Goal: Check status: Check status

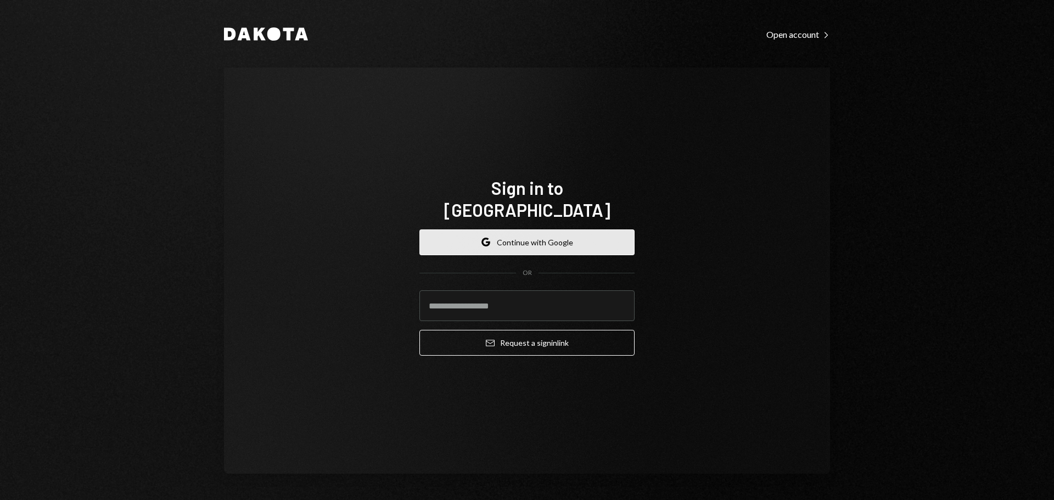
click at [577, 231] on button "Google Continue with Google" at bounding box center [527, 243] width 215 height 26
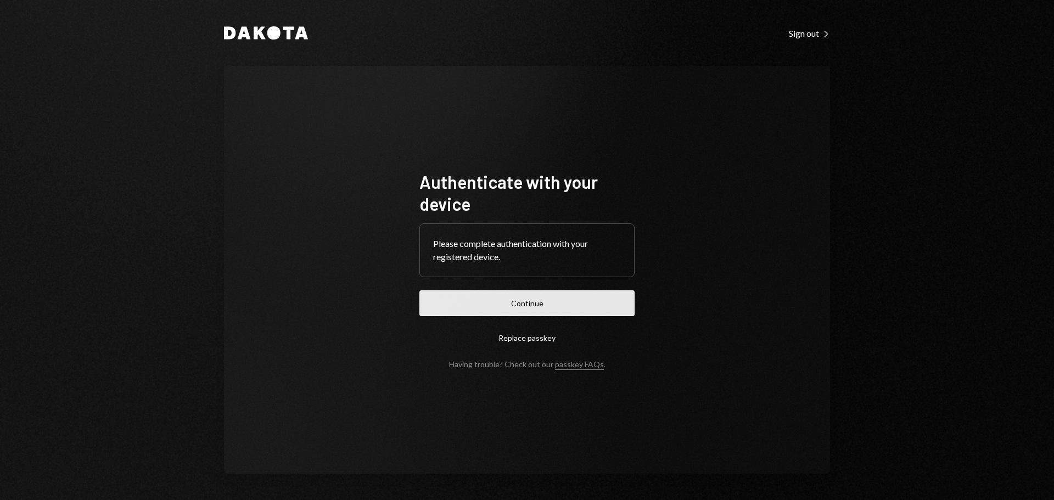
click at [555, 300] on button "Continue" at bounding box center [527, 303] width 215 height 26
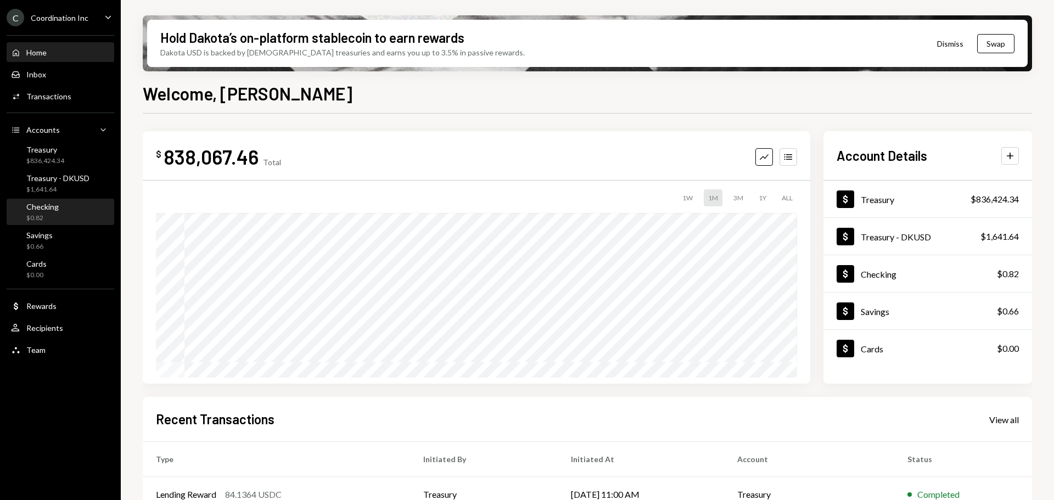
click at [49, 201] on div "Checking $0.82" at bounding box center [60, 212] width 99 height 25
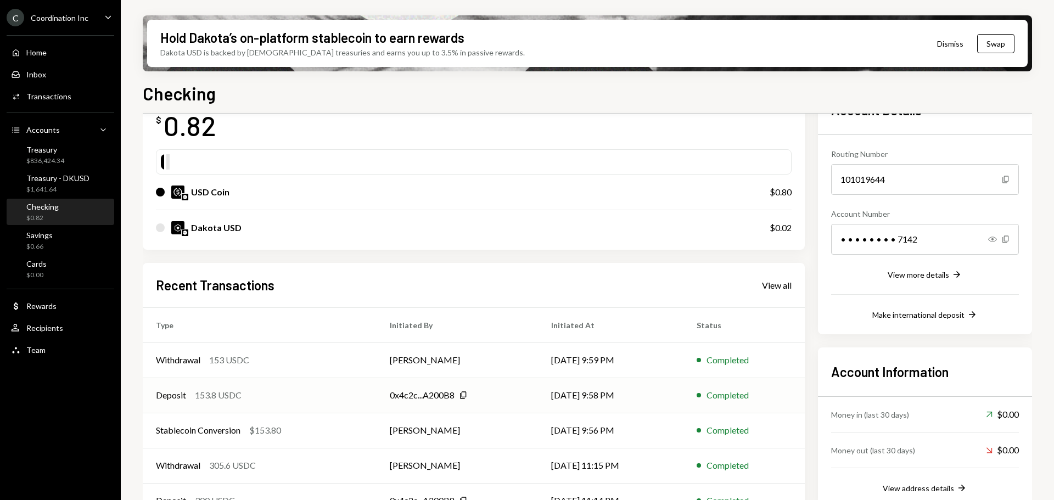
scroll to position [107, 0]
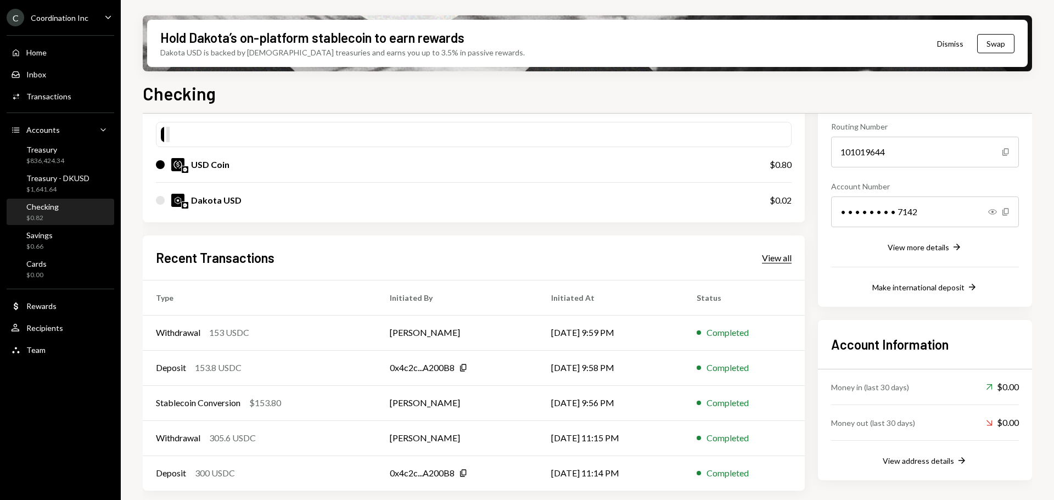
click at [768, 261] on div "View all" at bounding box center [777, 258] width 30 height 11
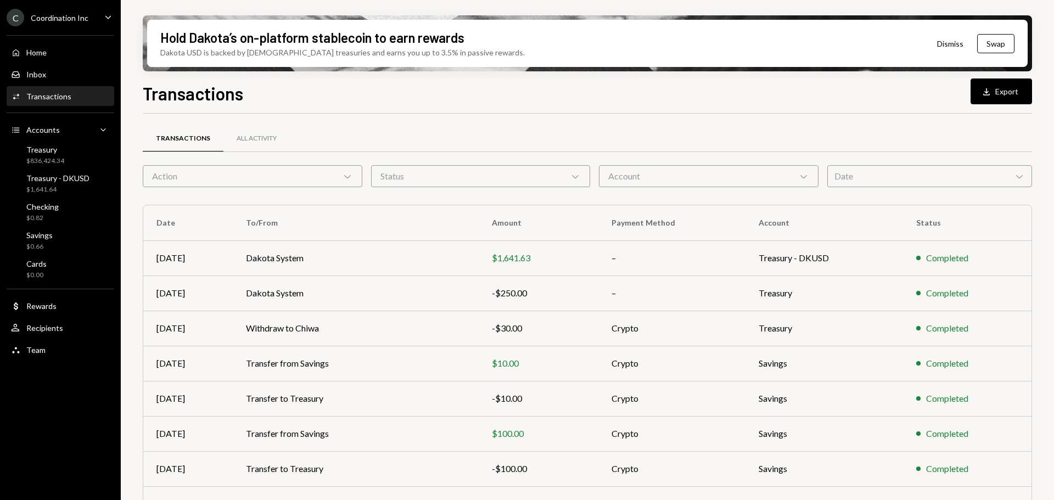
click at [242, 176] on div "Action Chevron Down" at bounding box center [253, 176] width 220 height 22
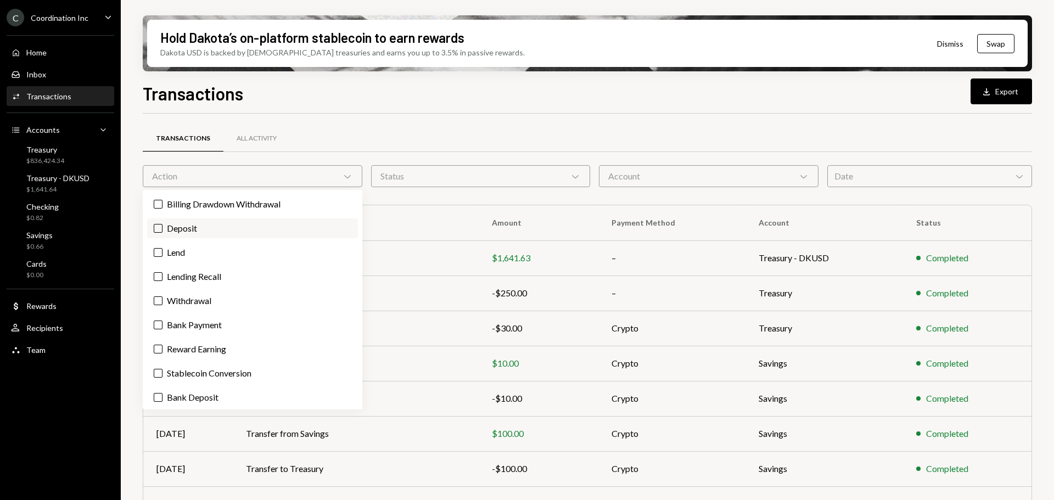
click at [185, 229] on label "Deposit" at bounding box center [252, 229] width 211 height 20
click at [163, 229] on button "Deposit" at bounding box center [158, 228] width 9 height 9
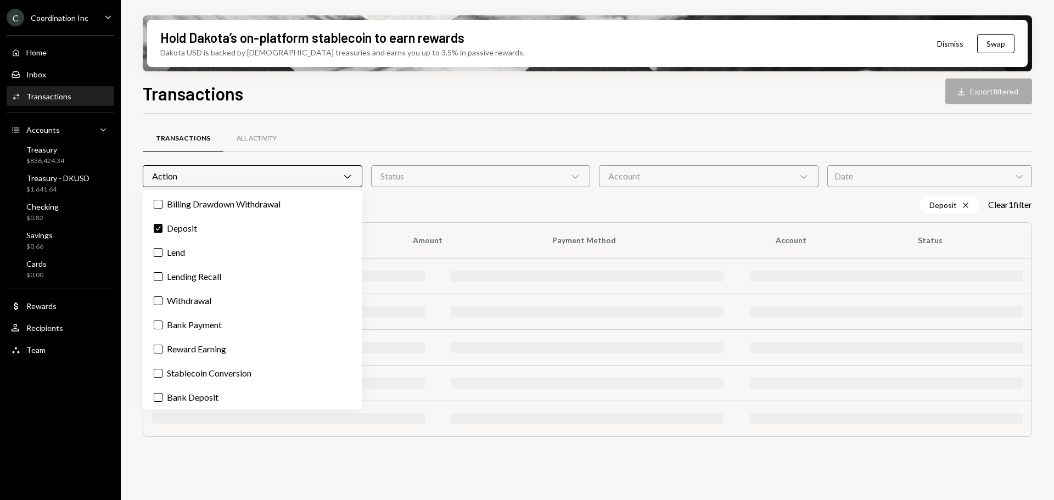
click at [700, 175] on div "Account Chevron Down" at bounding box center [709, 176] width 220 height 22
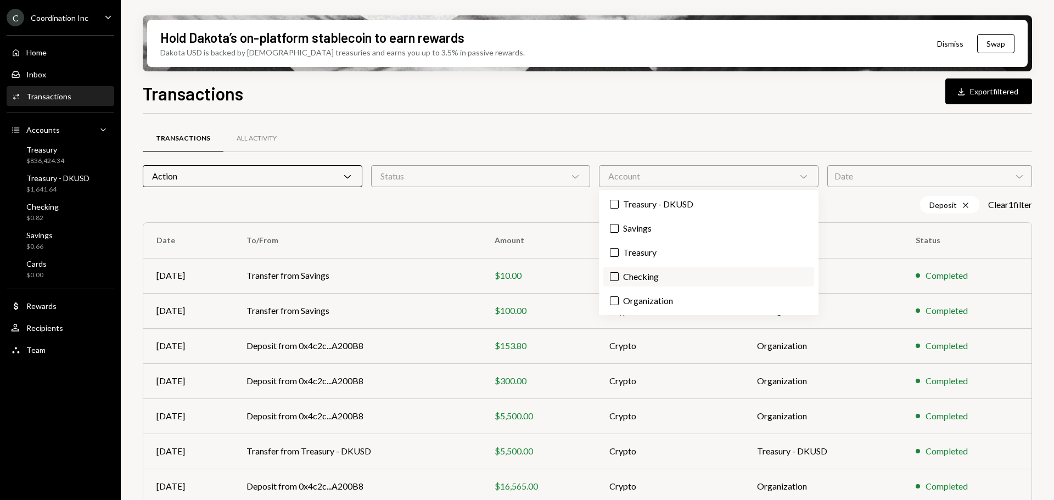
click at [635, 279] on label "Checking" at bounding box center [709, 277] width 211 height 20
click at [619, 279] on button "Checking" at bounding box center [614, 276] width 9 height 9
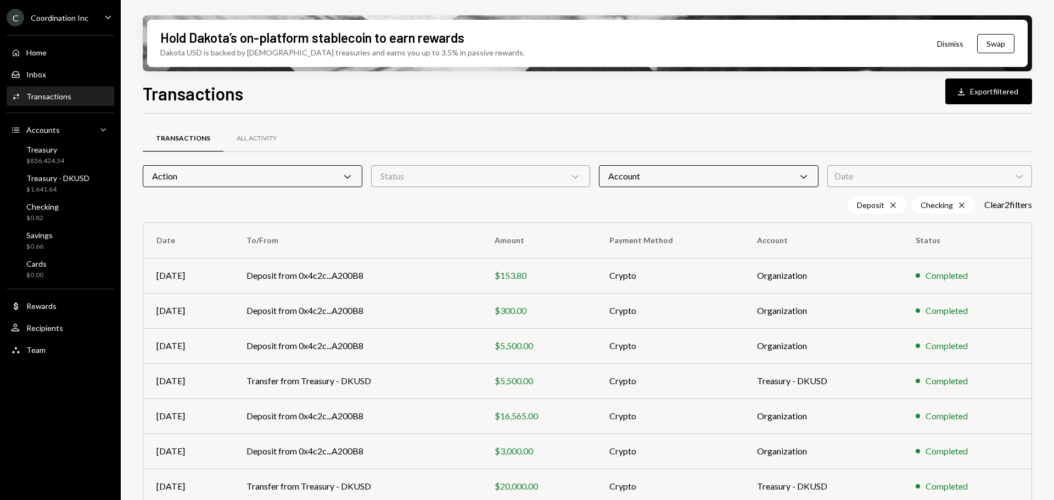
click at [548, 92] on div "Transactions Download Export filtered" at bounding box center [588, 92] width 890 height 24
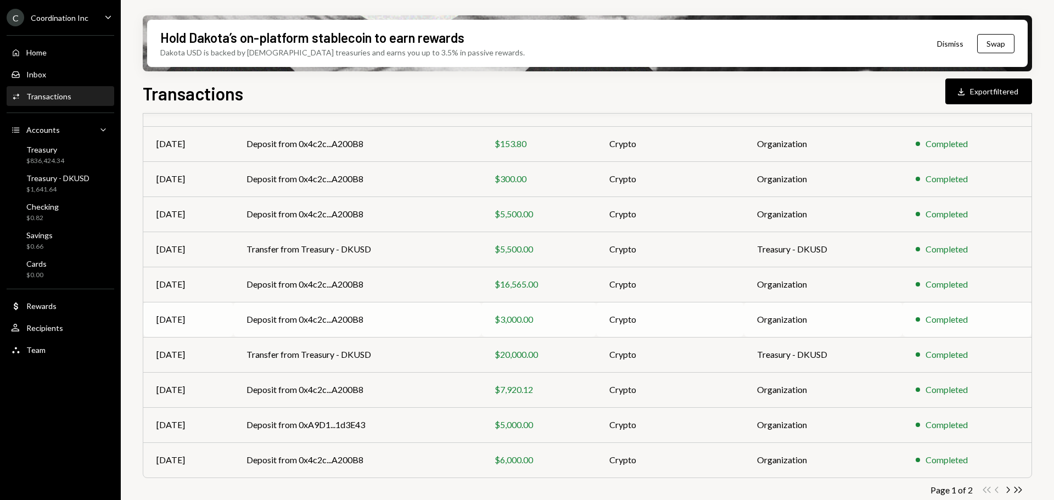
scroll to position [143, 0]
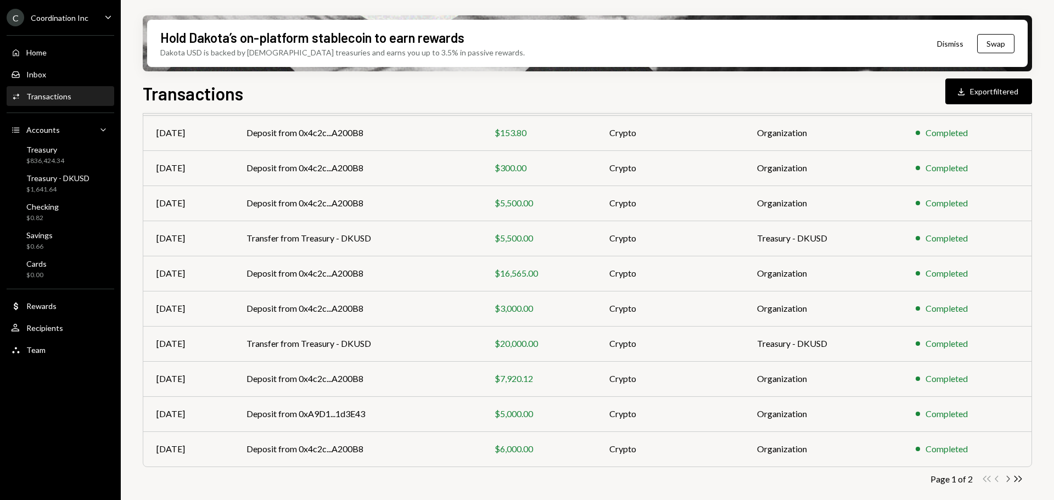
click at [1007, 478] on icon "Chevron Right" at bounding box center [1008, 479] width 10 height 10
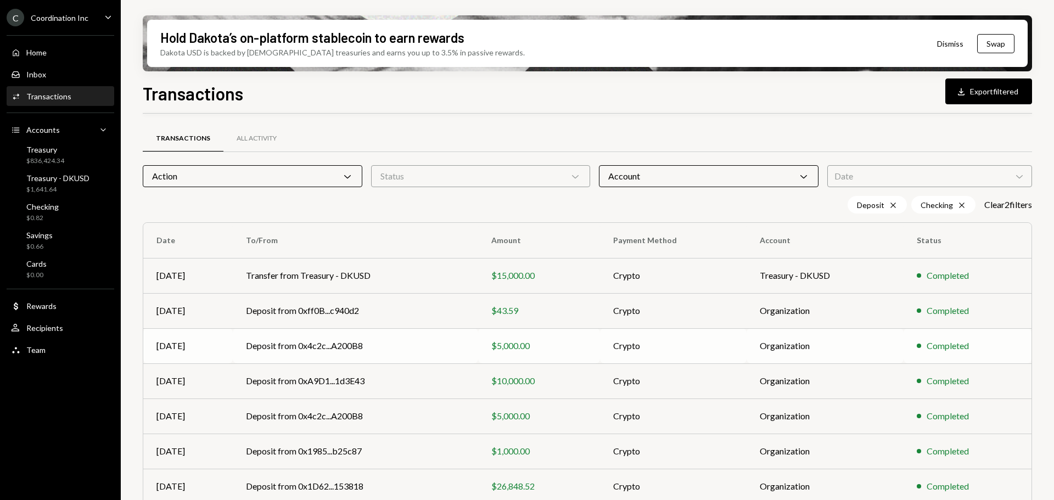
scroll to position [108, 0]
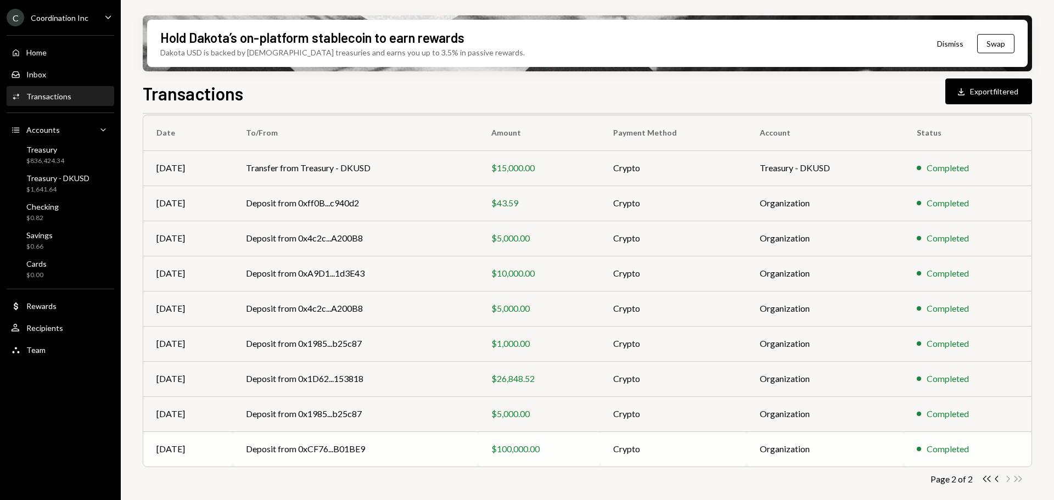
click at [372, 450] on td "Deposit from 0xCF76...B01BE9" at bounding box center [356, 449] width 246 height 35
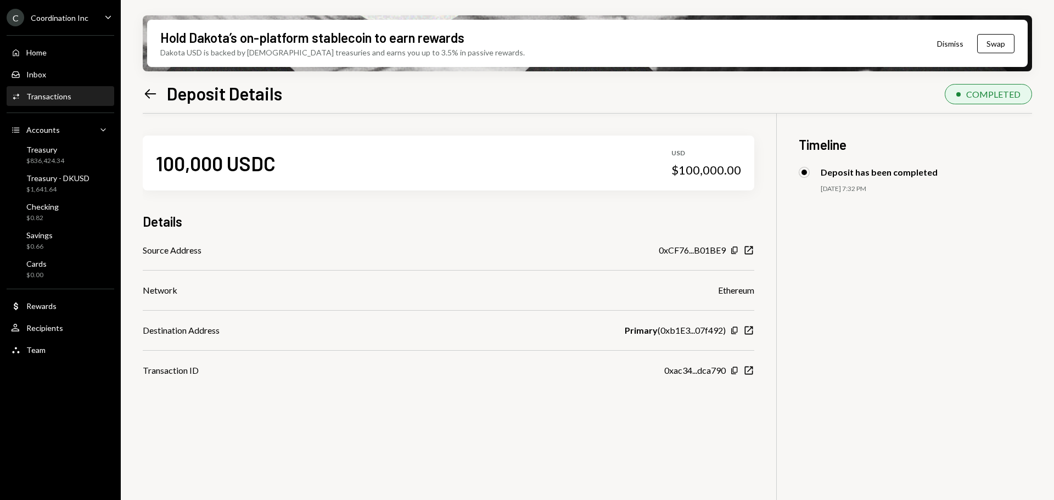
scroll to position [88, 0]
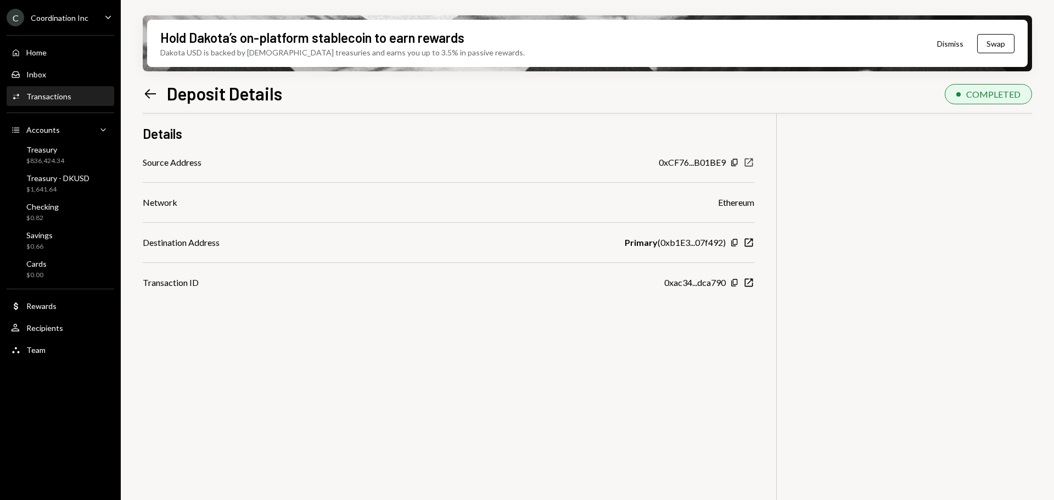
click at [750, 162] on icon "New Window" at bounding box center [749, 162] width 11 height 11
click at [150, 91] on icon "Left Arrow" at bounding box center [150, 93] width 15 height 15
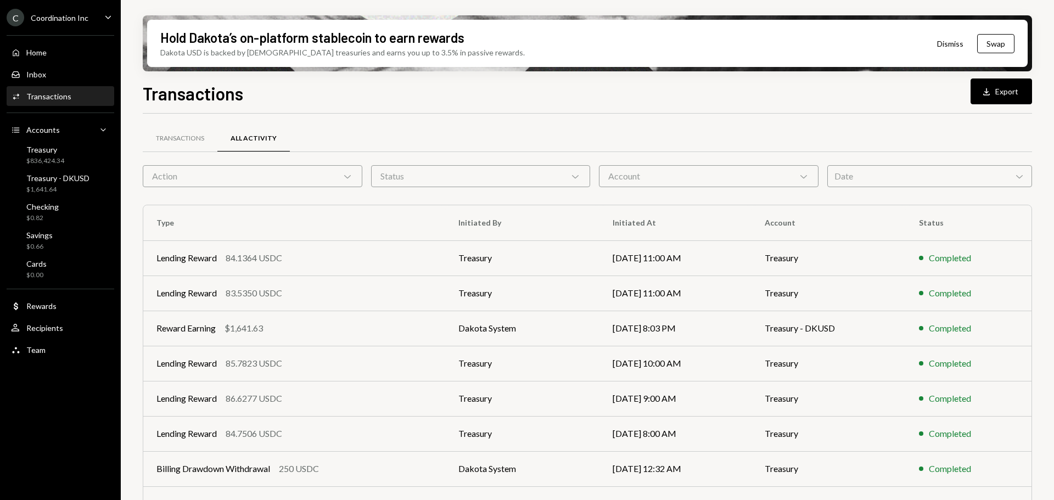
click at [308, 180] on div "Action Chevron Down" at bounding box center [253, 176] width 220 height 22
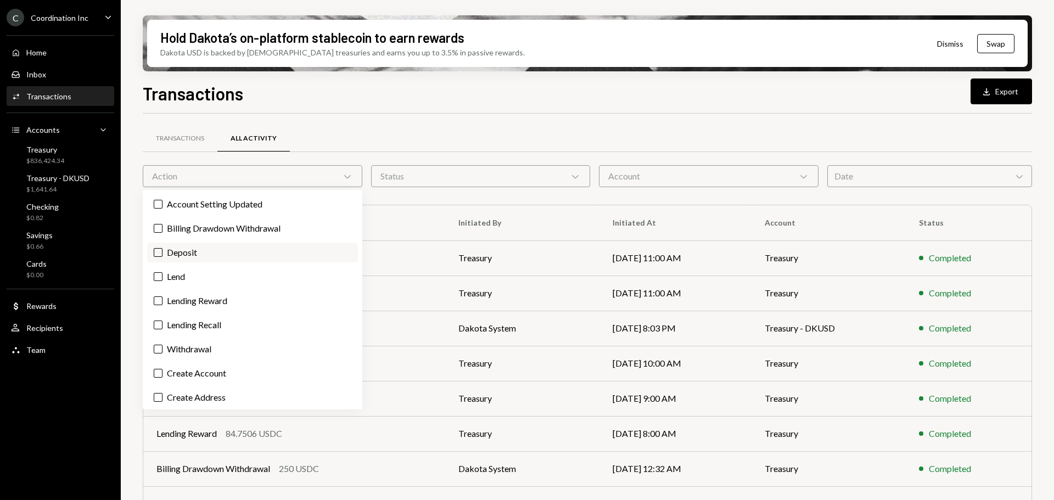
click at [200, 248] on label "Deposit" at bounding box center [252, 253] width 211 height 20
click at [163, 248] on button "Deposit" at bounding box center [158, 252] width 9 height 9
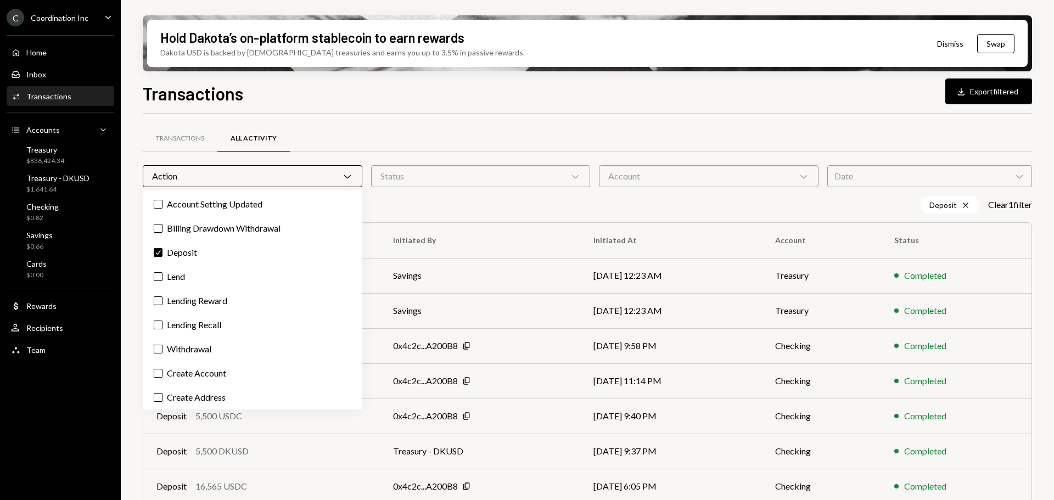
click at [682, 185] on div "Account Chevron Down" at bounding box center [709, 176] width 220 height 22
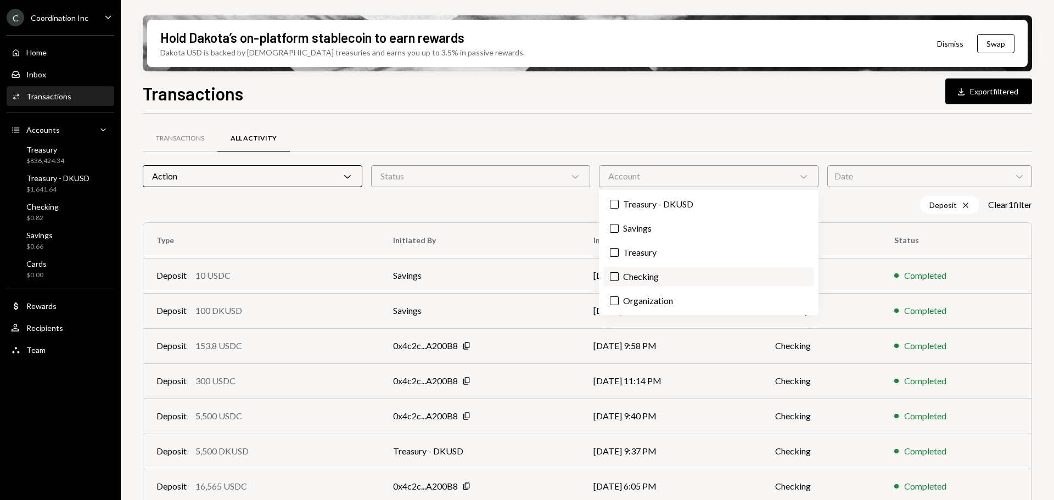
click at [669, 271] on label "Checking" at bounding box center [709, 277] width 211 height 20
click at [619, 272] on button "Checking" at bounding box center [614, 276] width 9 height 9
click at [524, 120] on div "Transactions All Activity Action Chevron Down Status Chevron Down Account Chevr…" at bounding box center [588, 385] width 890 height 542
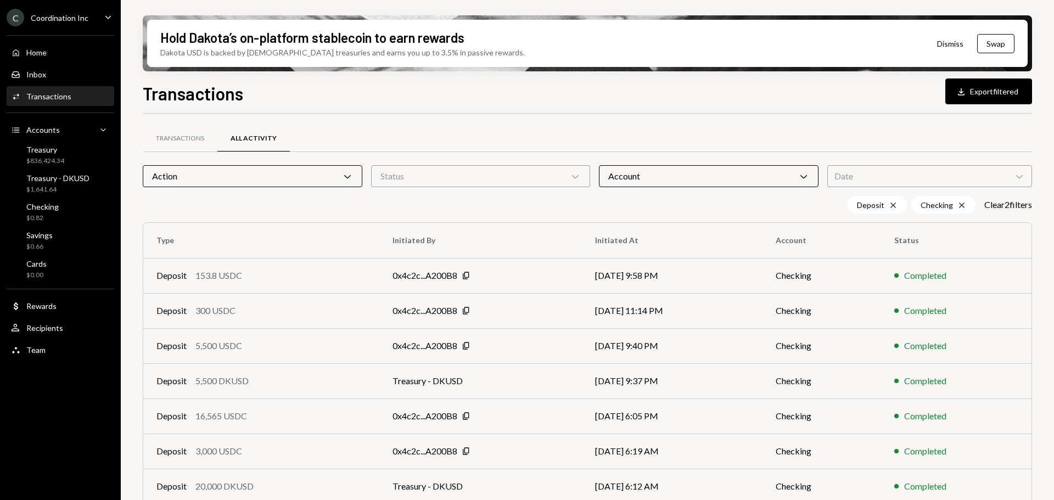
scroll to position [143, 0]
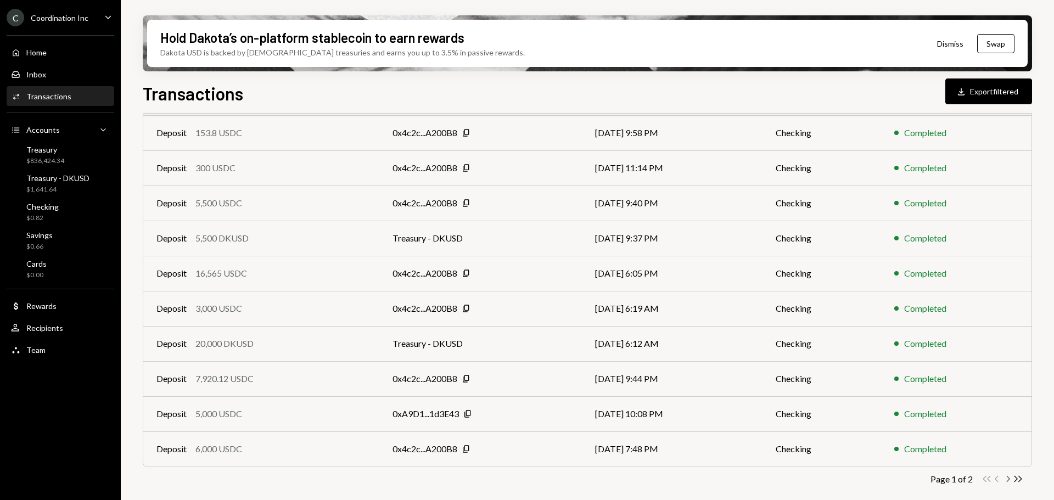
click at [1009, 477] on icon "Chevron Right" at bounding box center [1008, 479] width 10 height 10
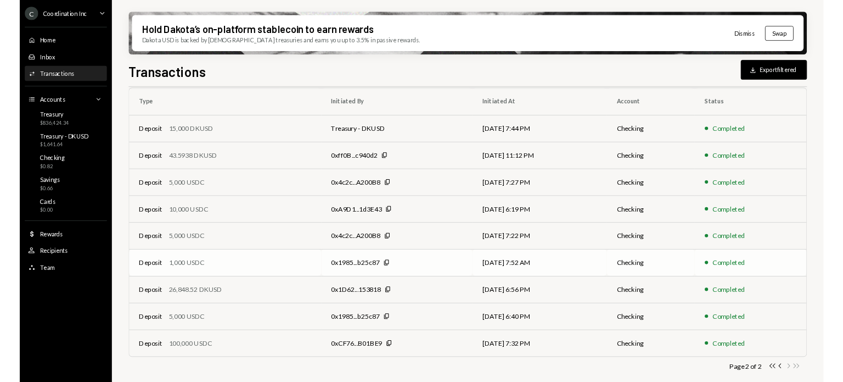
scroll to position [108, 0]
